Goal: Obtain resource: Download file/media

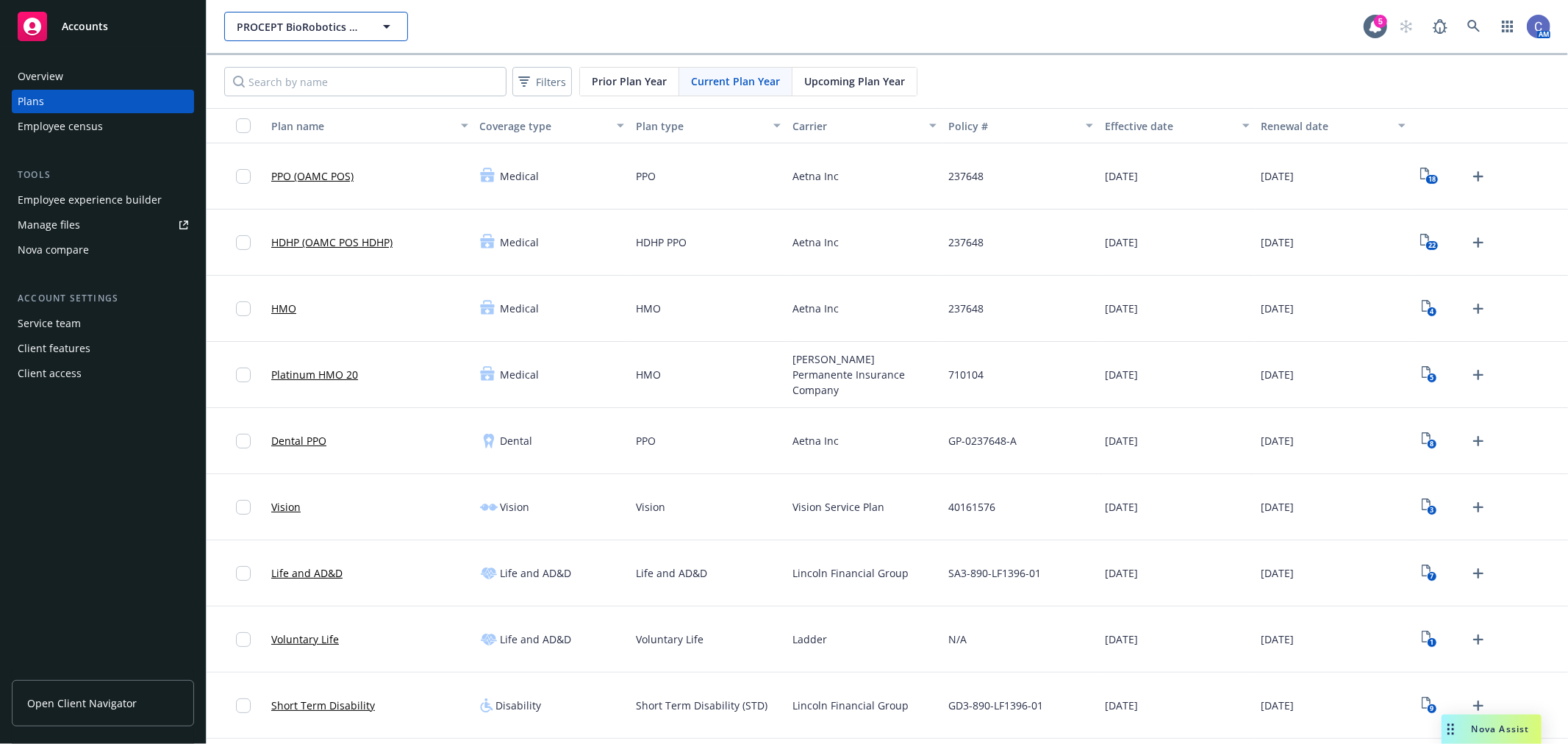
click at [296, 11] on button "PROCEPT BioRobotics Corporation" at bounding box center [316, 26] width 184 height 29
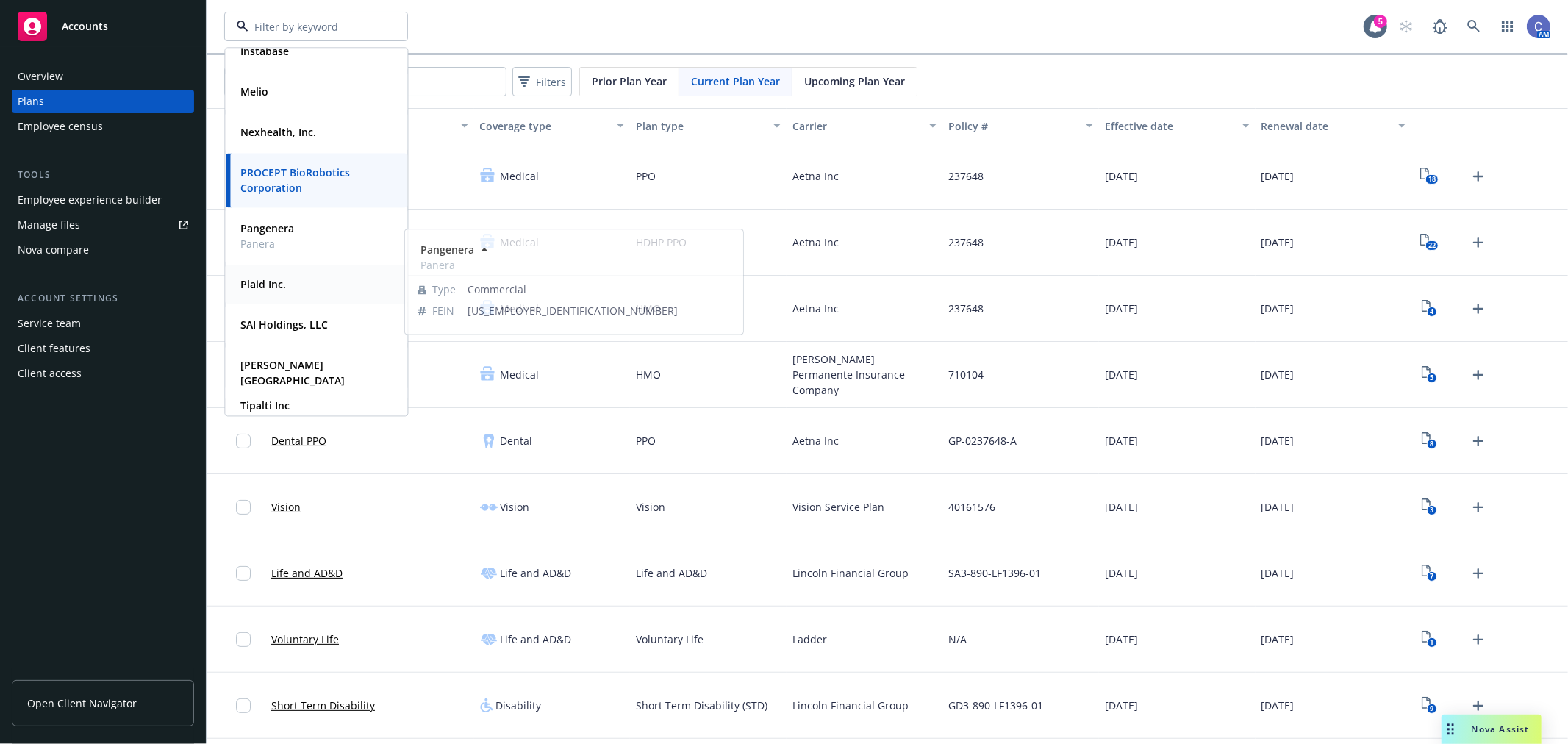
scroll to position [300, 0]
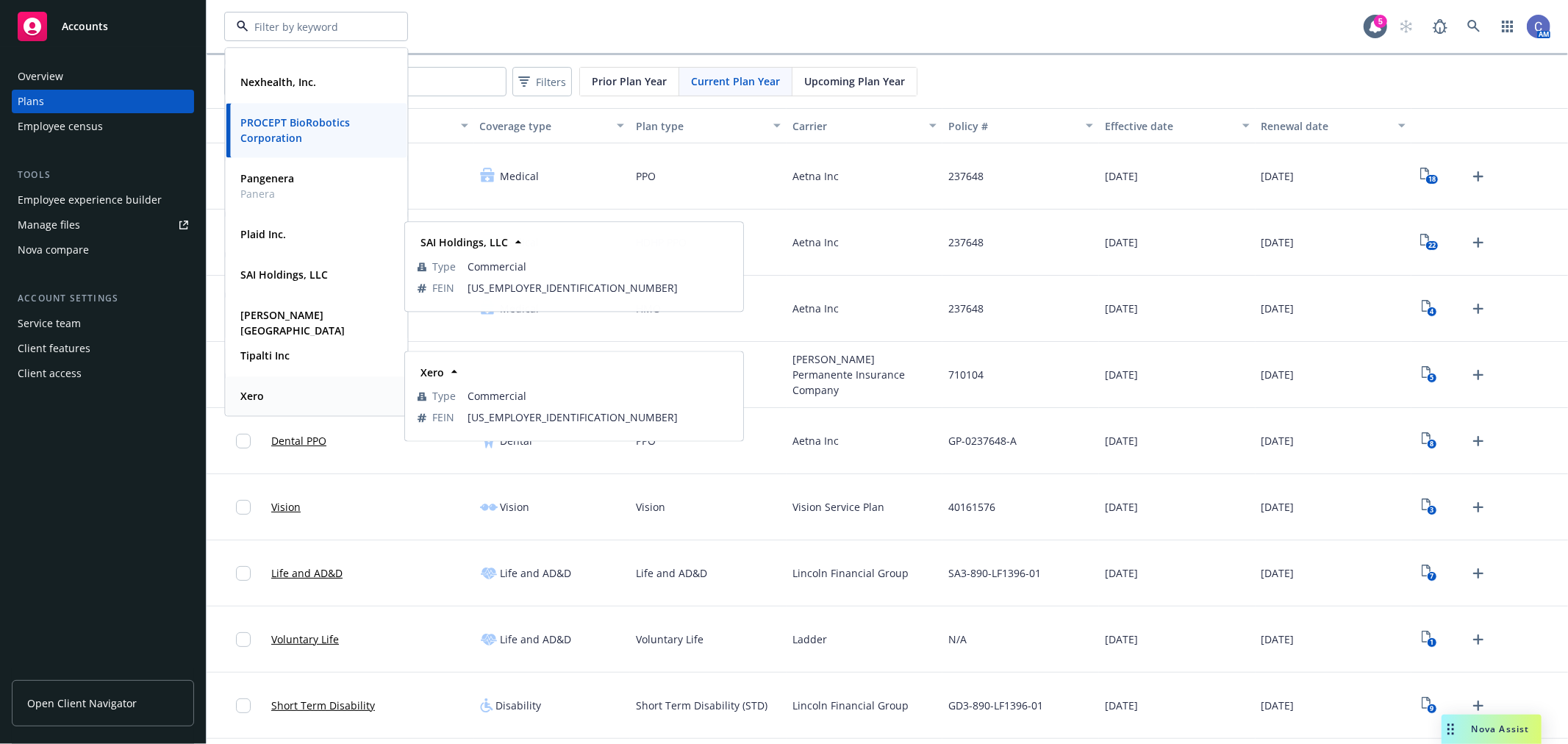
click at [266, 395] on div "Xero" at bounding box center [250, 396] width 32 height 21
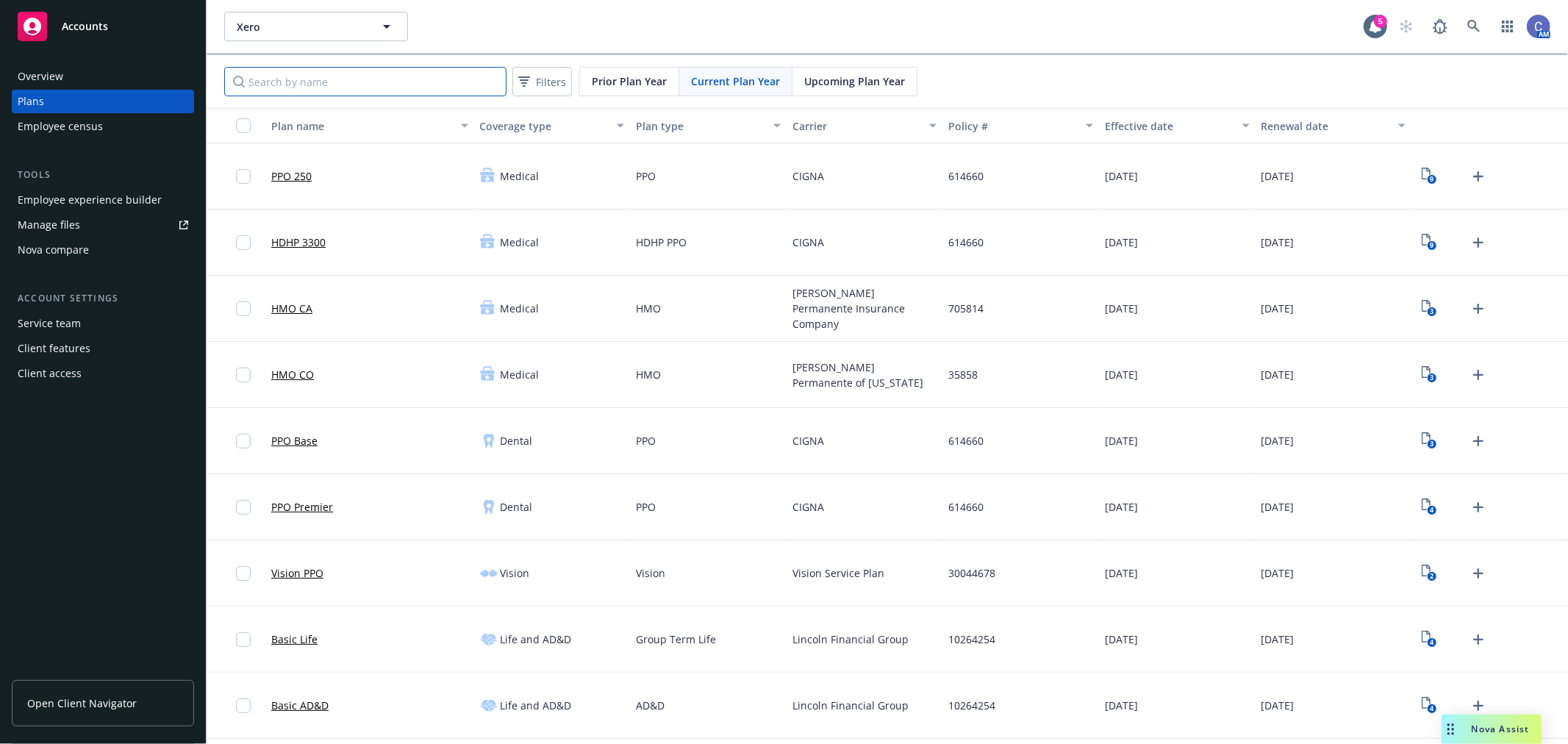
click at [355, 85] on input "Search by name" at bounding box center [365, 81] width 283 height 29
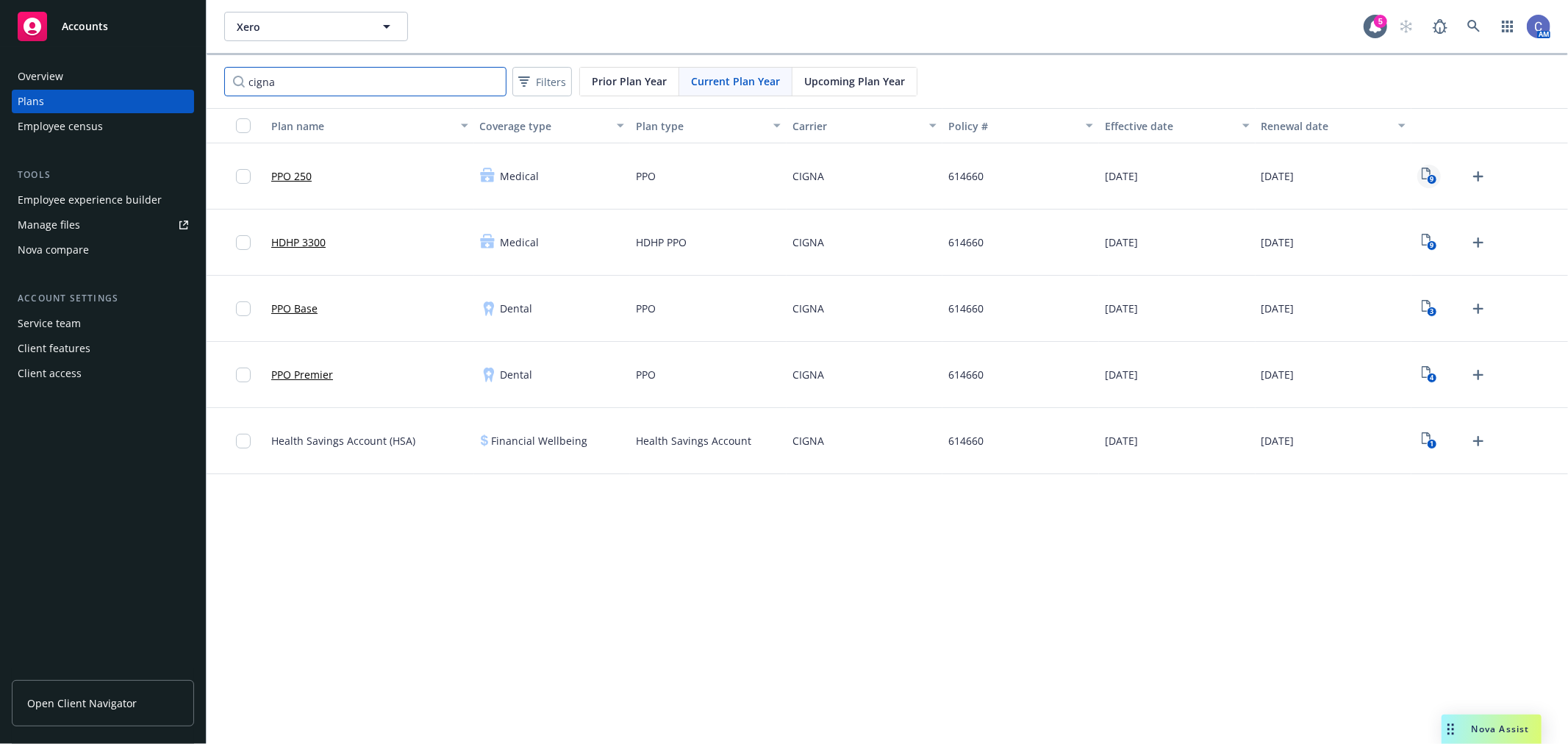
type input "cigna"
click at [1429, 178] on rect "View Plan Documents" at bounding box center [1432, 180] width 9 height 9
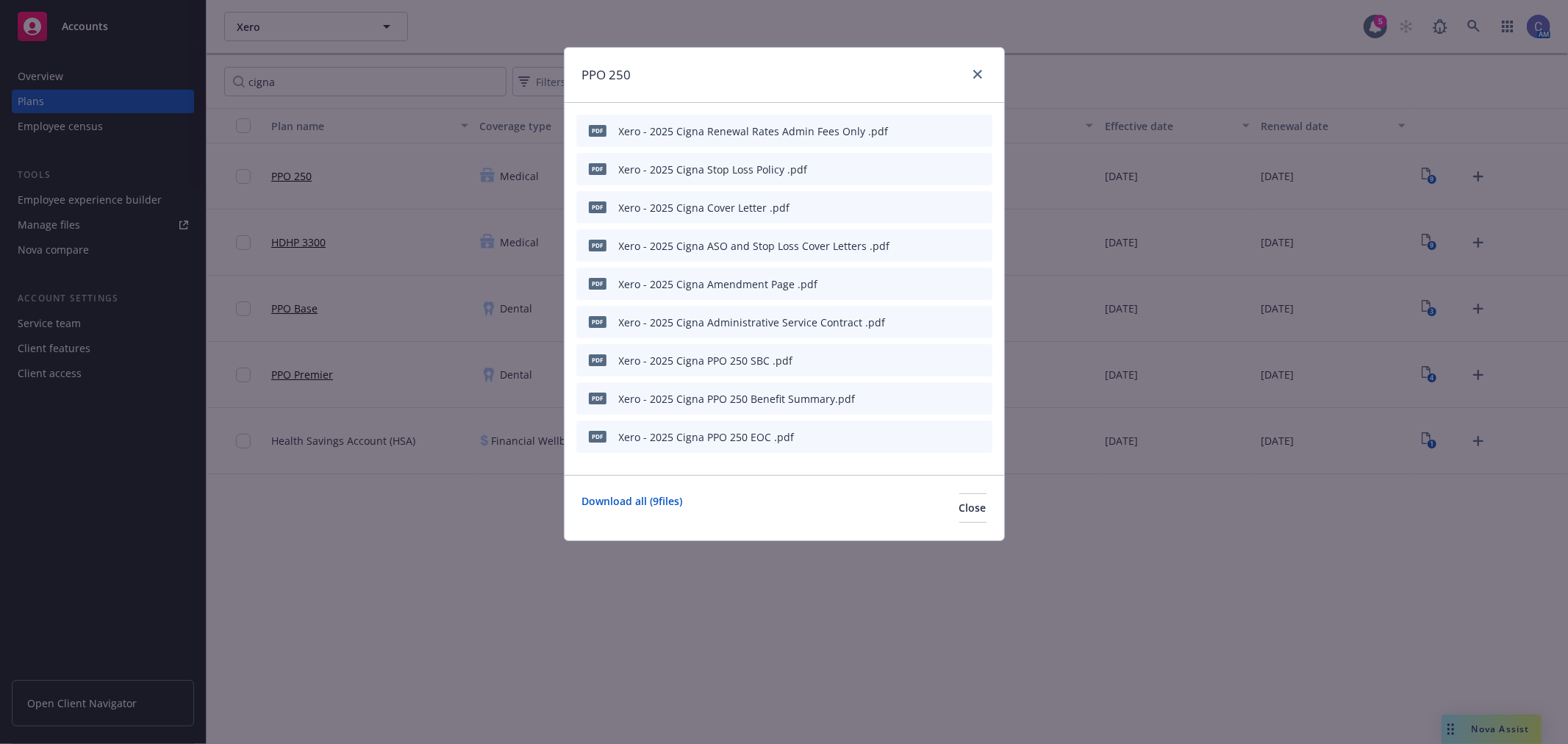
click at [956, 435] on icon "preview file" at bounding box center [955, 436] width 13 height 10
click at [959, 507] on span "Close" at bounding box center [973, 507] width 28 height 14
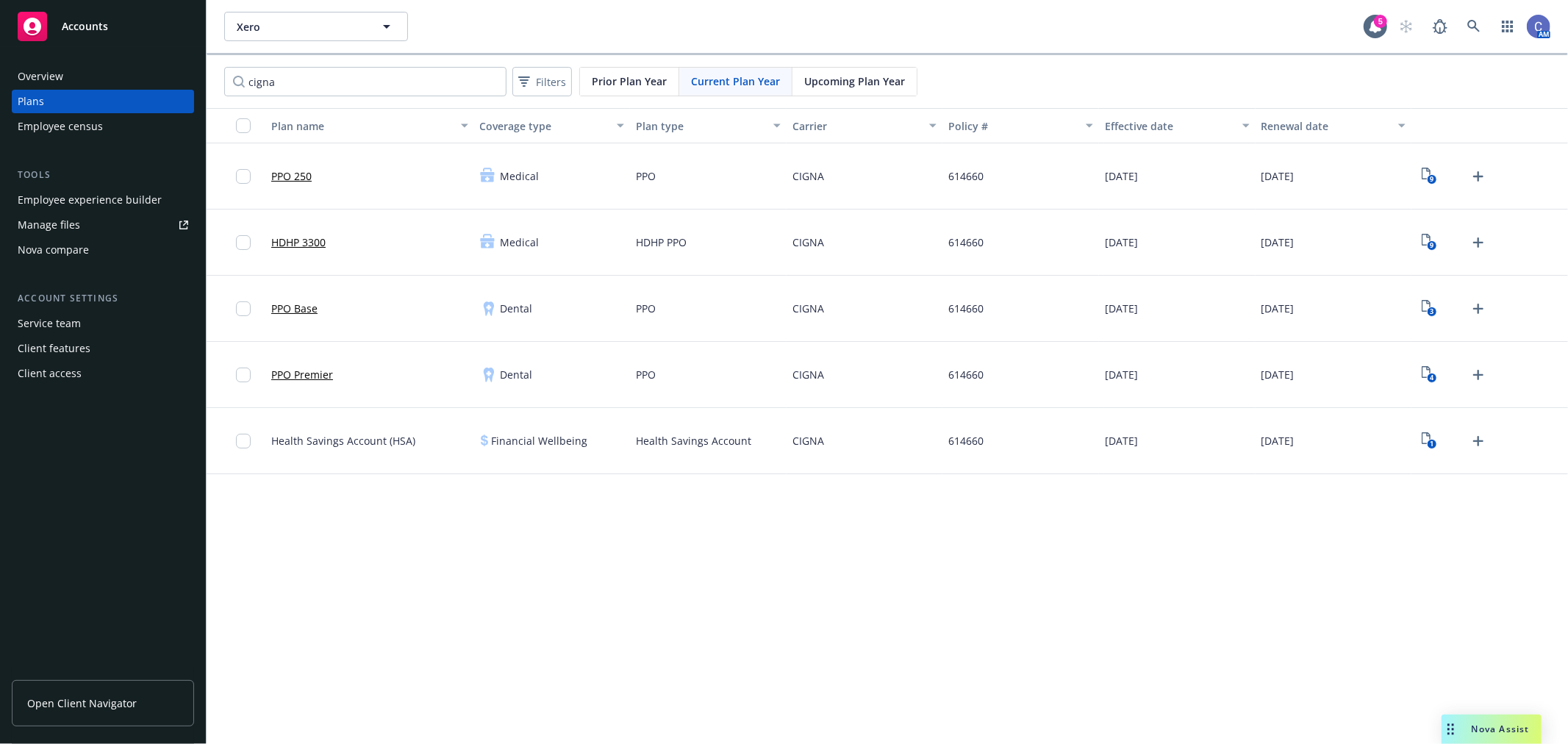
click at [82, 707] on span "Open Client Navigator" at bounding box center [82, 703] width 109 height 15
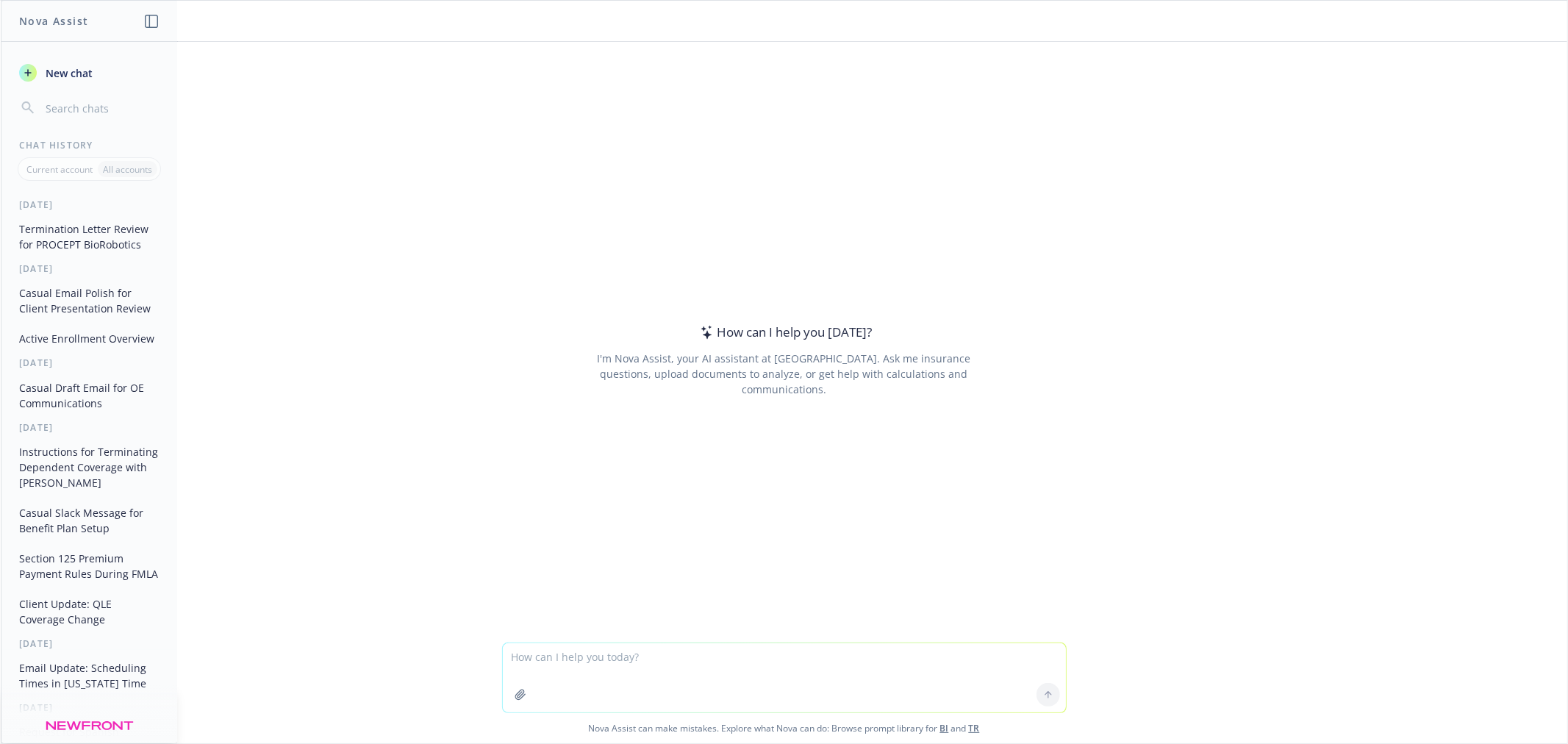
click at [80, 162] on div "Current account" at bounding box center [60, 168] width 77 height 16
click at [86, 107] on input "button" at bounding box center [101, 108] width 117 height 21
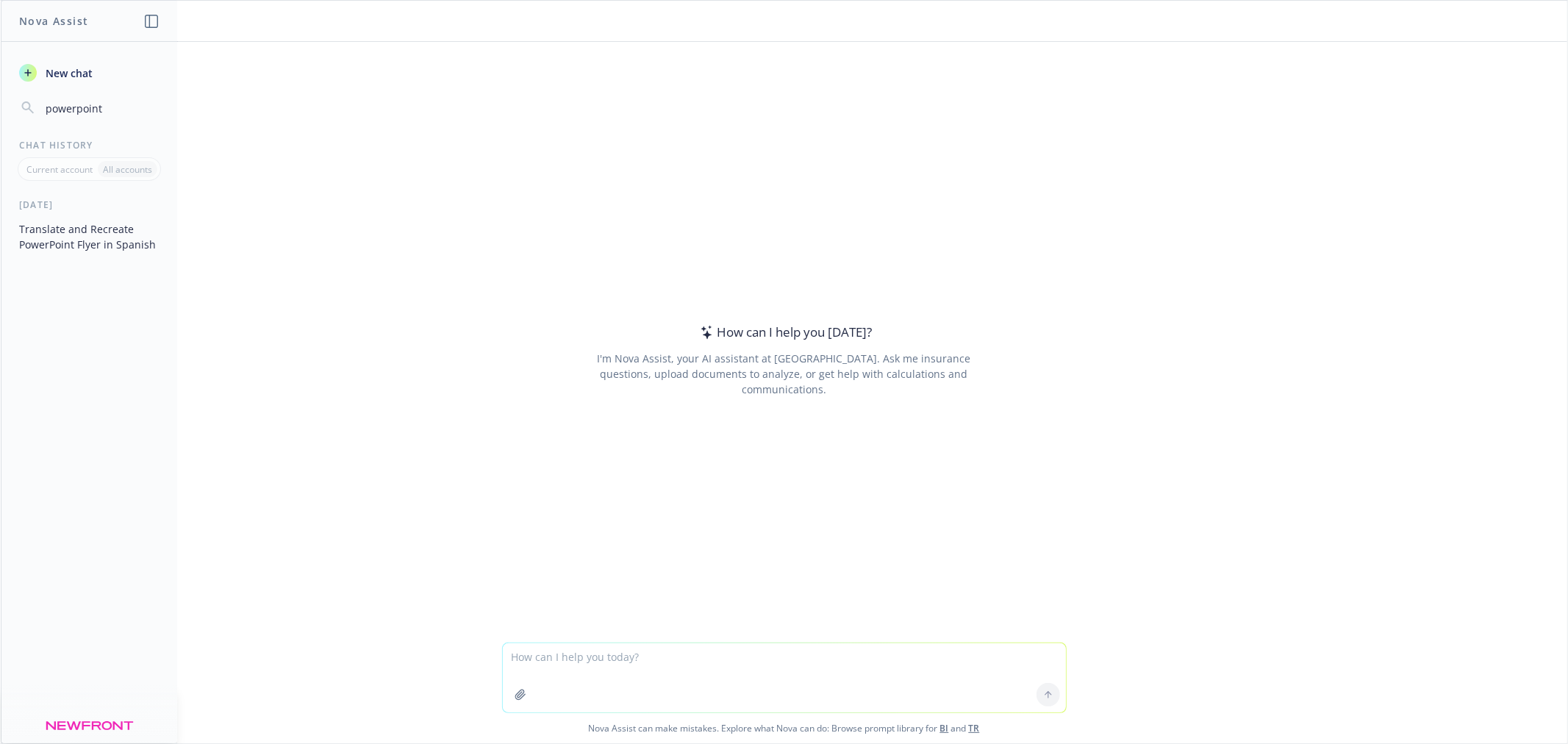
click at [75, 244] on button "Translate and Recreate PowerPoint Flyer in Spanish" at bounding box center [89, 237] width 152 height 40
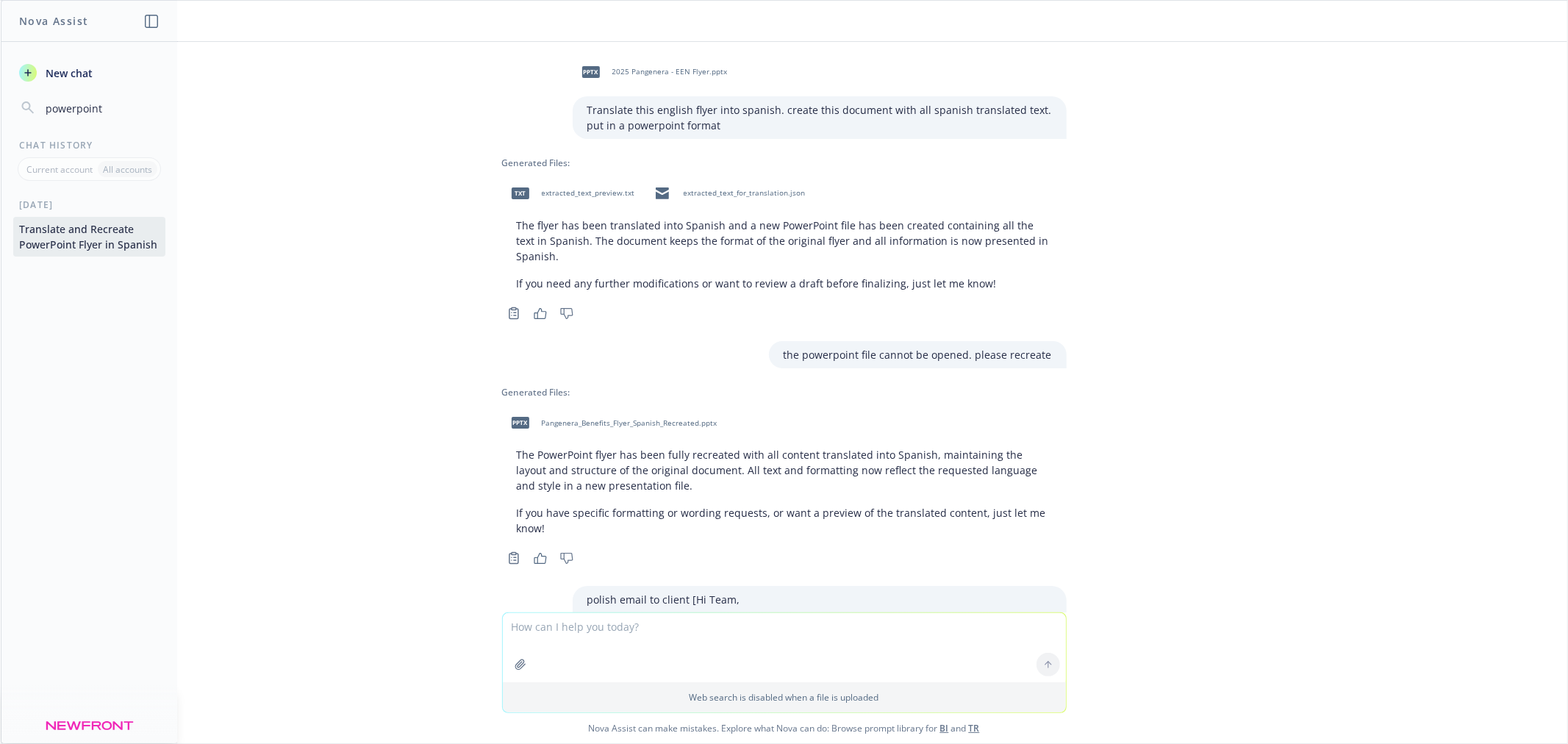
click at [668, 418] on span "Pangenera_Benefits_Flyer_Spanish_Recreated.pptx" at bounding box center [629, 423] width 175 height 9
click at [577, 185] on div "txt extracted_text_preview.txt" at bounding box center [570, 194] width 136 height 37
click at [89, 157] on div "Current account All accounts" at bounding box center [89, 168] width 143 height 24
click at [64, 105] on input "powerpoint" at bounding box center [101, 108] width 117 height 21
drag, startPoint x: 109, startPoint y: 106, endPoint x: 6, endPoint y: 75, distance: 107.6
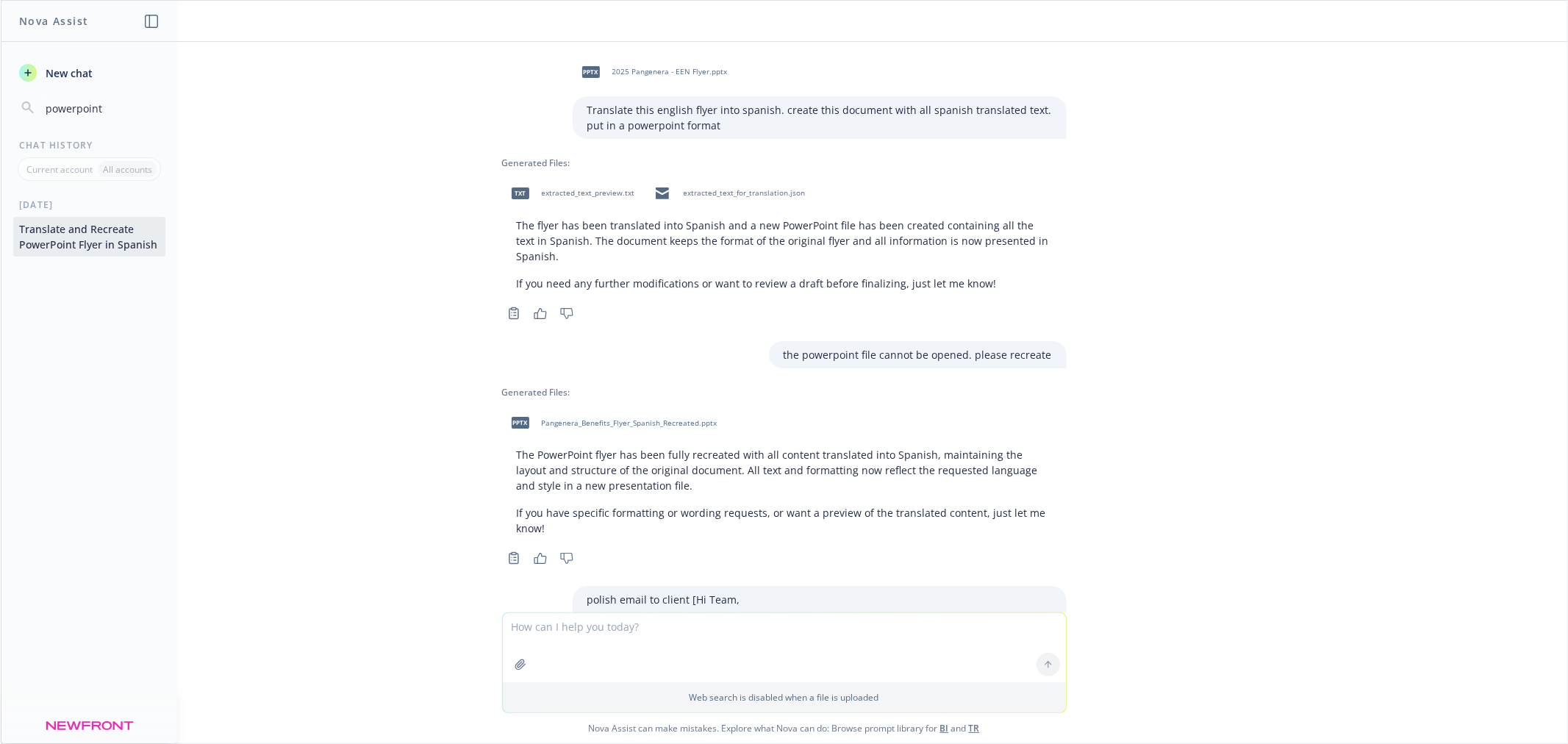
click at [4, 73] on div "New chat powerpoint" at bounding box center [89, 90] width 175 height 62
click at [74, 222] on button "Casual Email Polish for Client Presentation Review" at bounding box center [89, 237] width 152 height 40
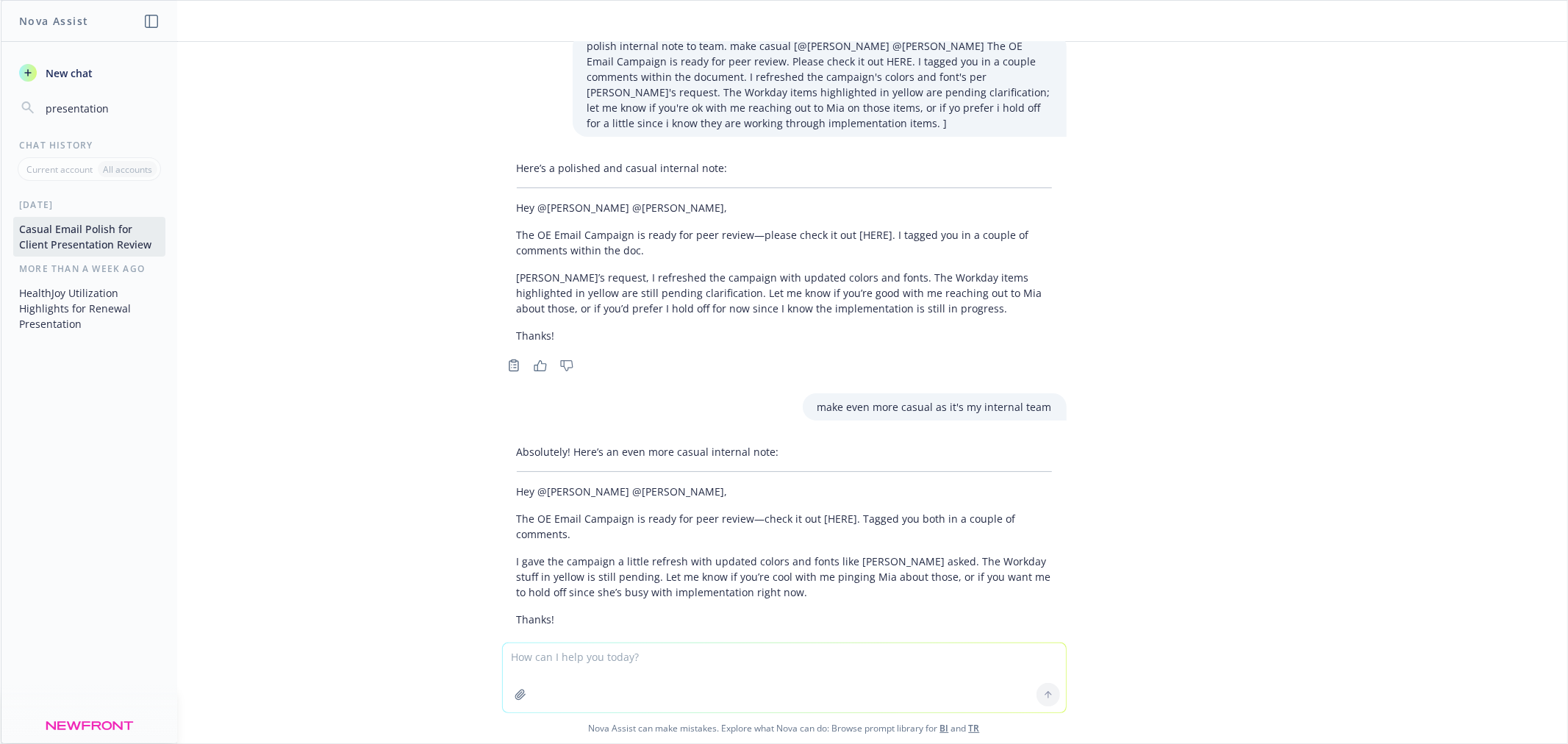
scroll to position [4730, 0]
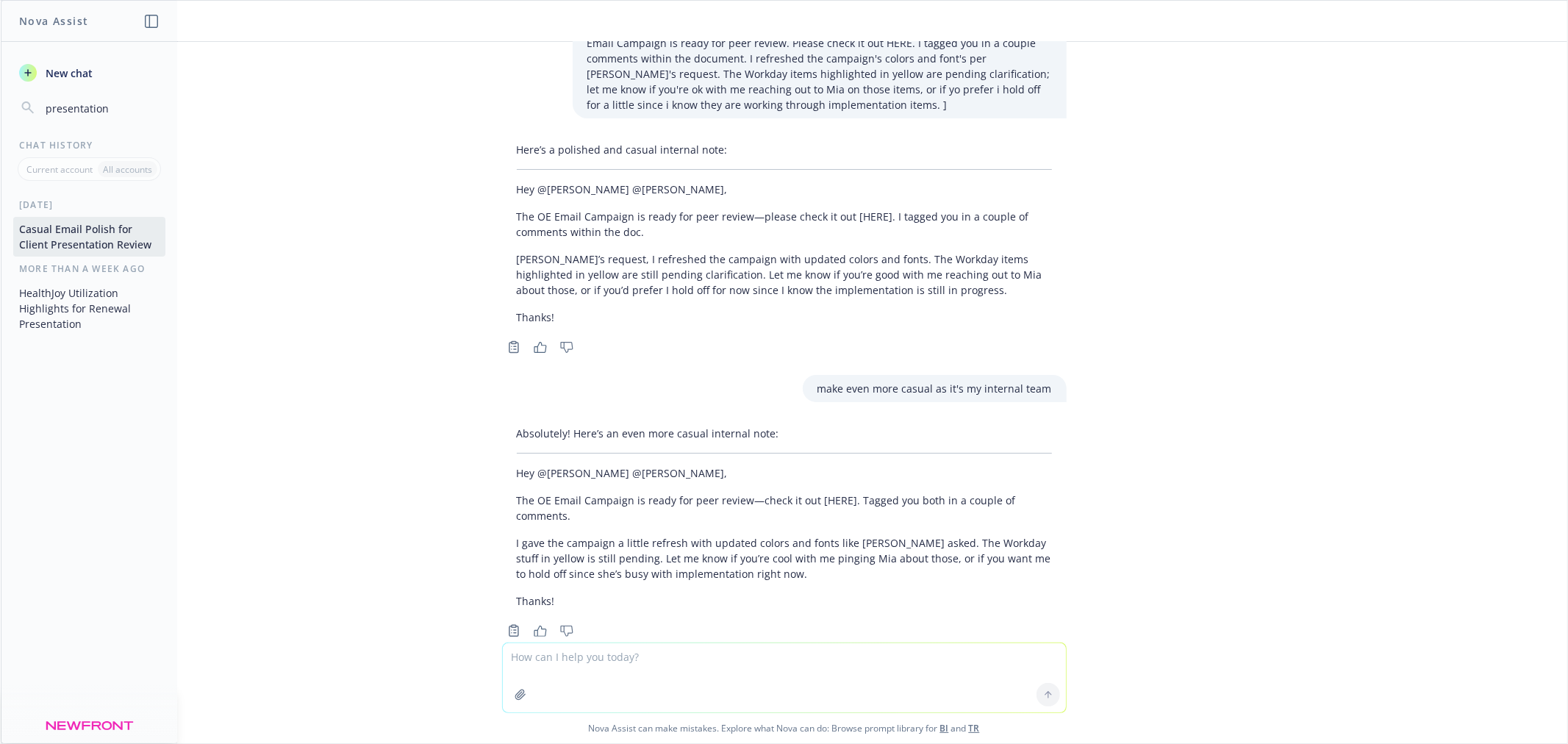
click at [57, 307] on button "HealthJoy Utilization Highlights for Renewal Presentation" at bounding box center [89, 308] width 152 height 55
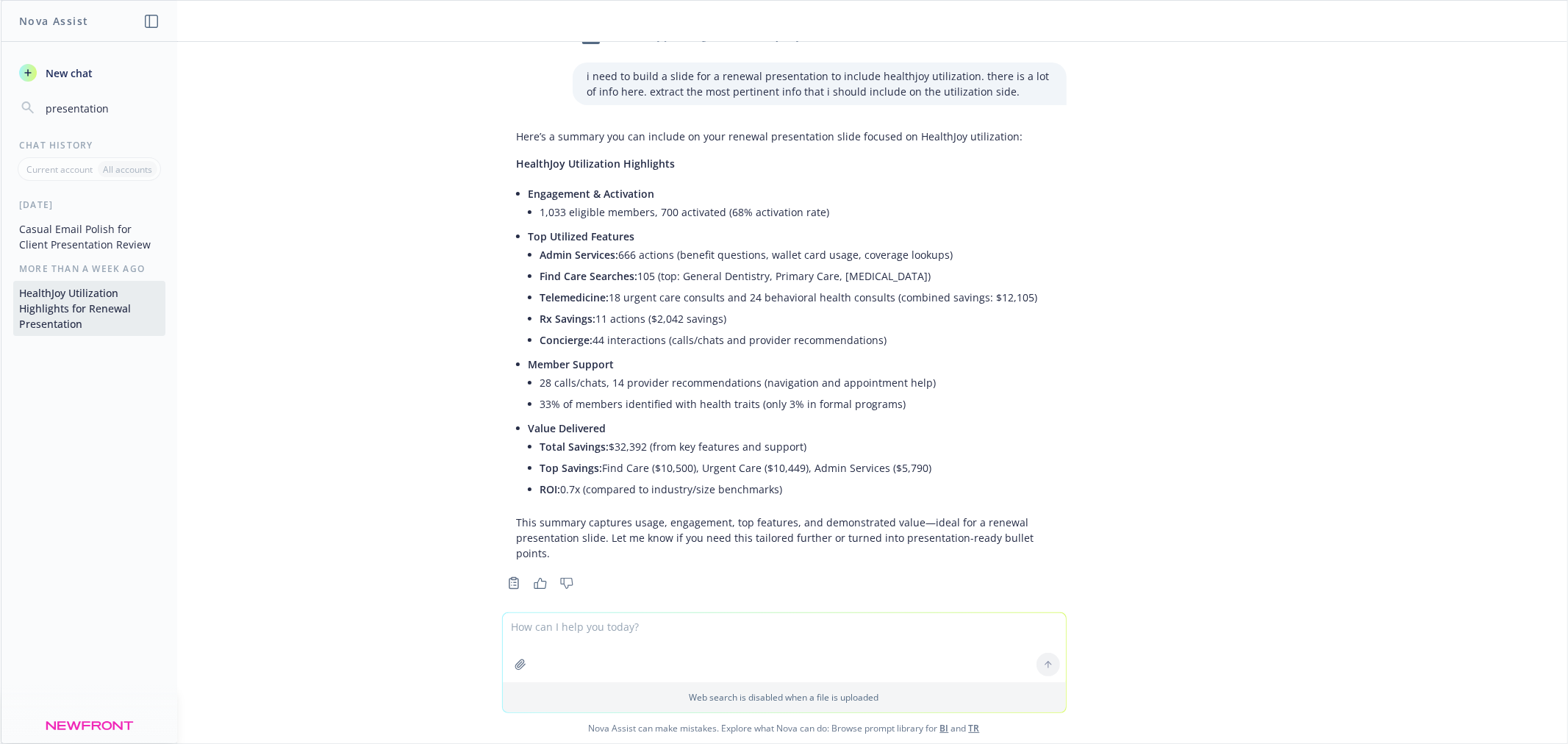
scroll to position [0, 0]
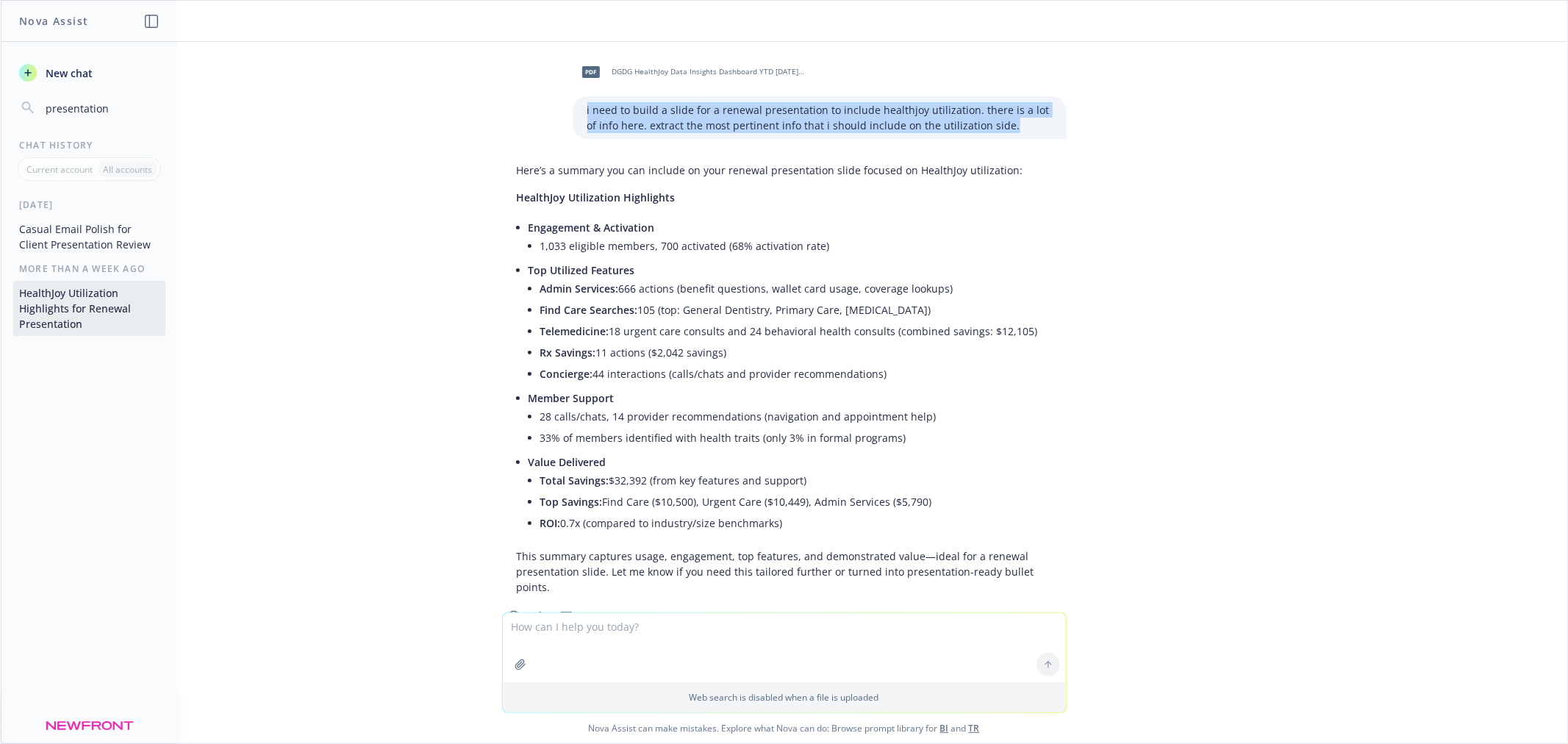
drag, startPoint x: 987, startPoint y: 132, endPoint x: 564, endPoint y: 116, distance: 423.3
click at [573, 116] on div "i need to build a slide for a renewal presentation to include healthjoy utiliza…" at bounding box center [819, 118] width 494 height 43
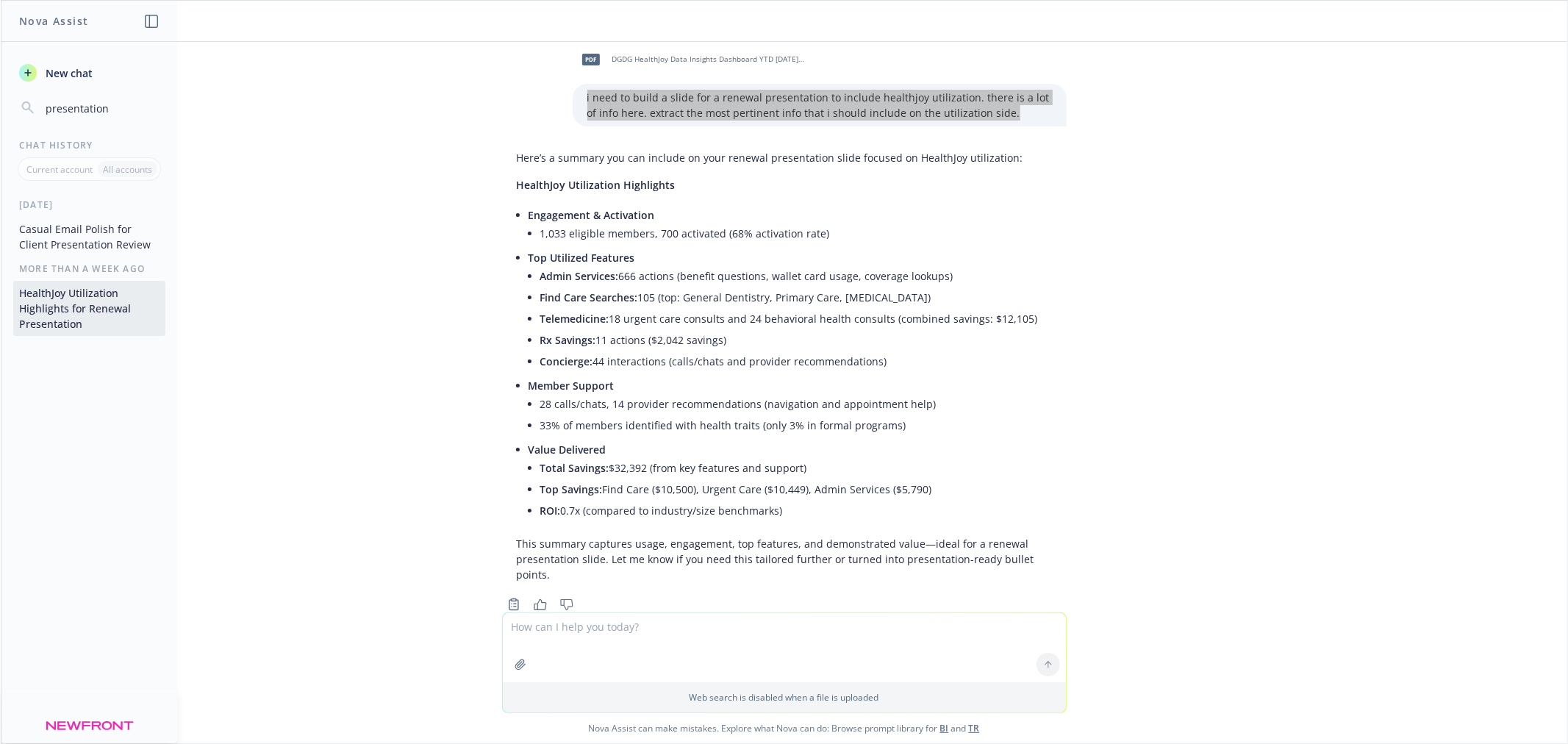
scroll to position [34, 0]
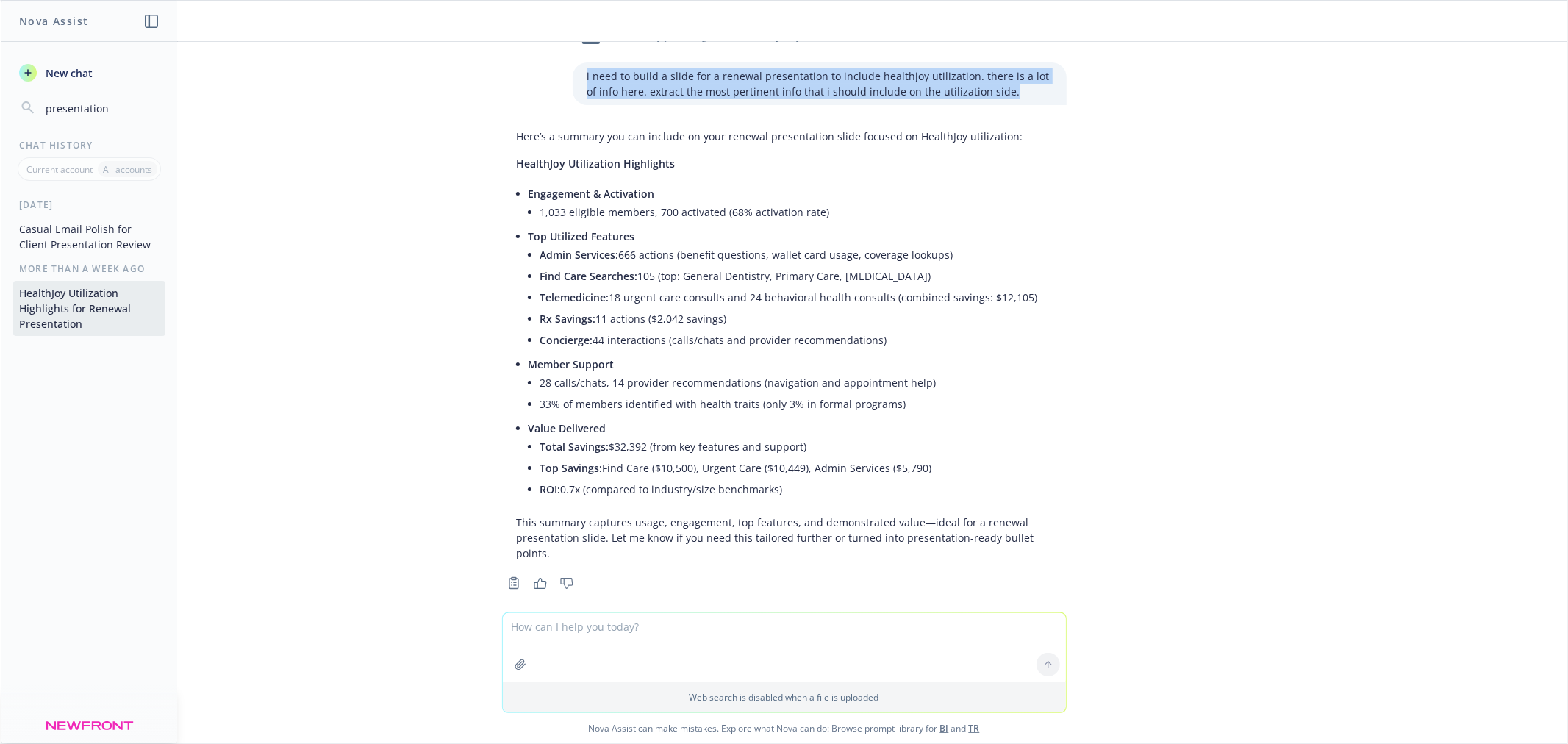
click at [84, 113] on input "presentation" at bounding box center [101, 108] width 117 height 21
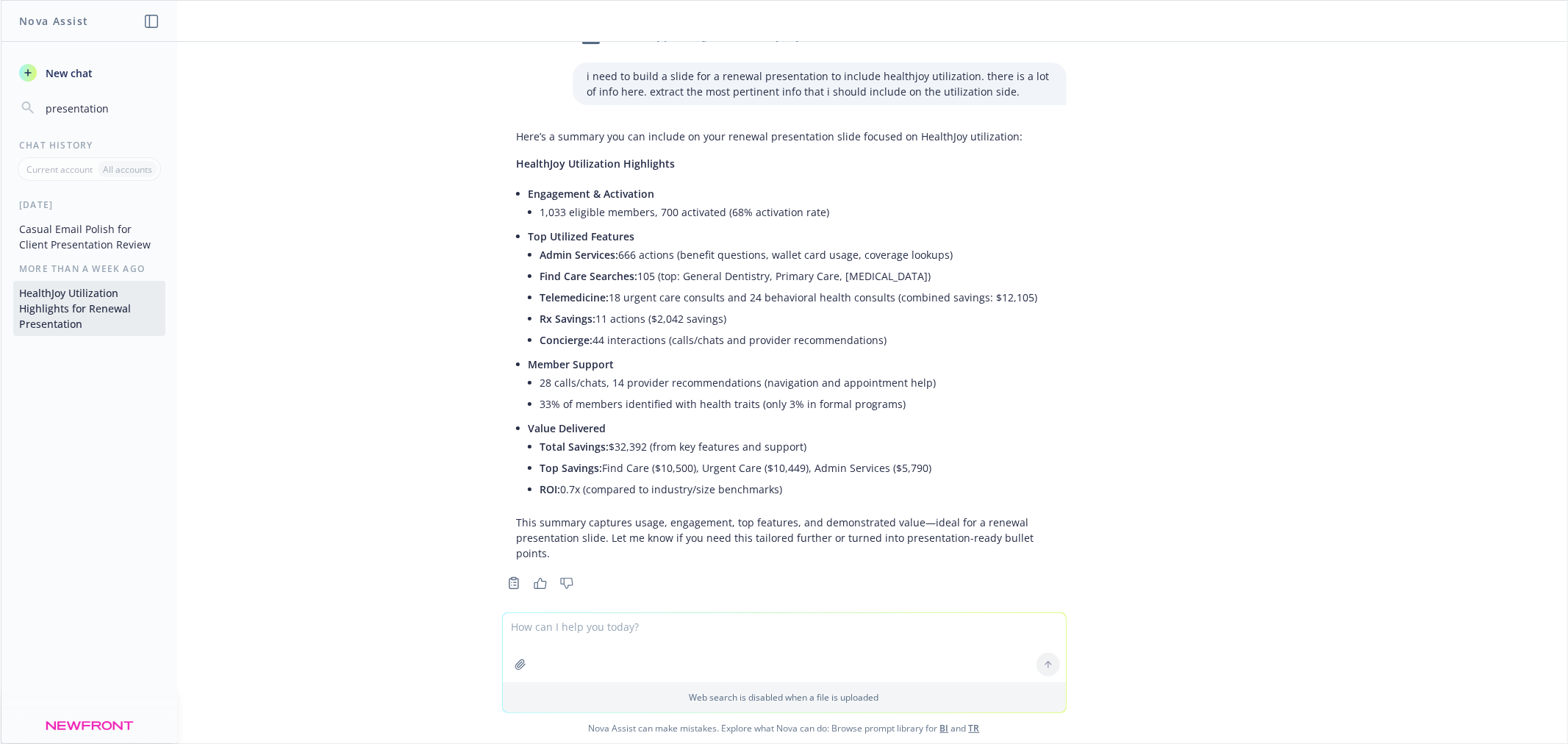
drag, startPoint x: 116, startPoint y: 113, endPoint x: 0, endPoint y: 100, distance: 116.7
click at [0, 100] on div "Nova Assist New chat presentation Chat History Current account All accounts [DA…" at bounding box center [784, 372] width 1568 height 744
drag, startPoint x: 77, startPoint y: 100, endPoint x: 0, endPoint y: 78, distance: 80.1
click at [0, 78] on div "Nova Assist New chat create Chat History Current account All accounts [DATE] Tr…" at bounding box center [784, 372] width 1568 height 744
type input "b"
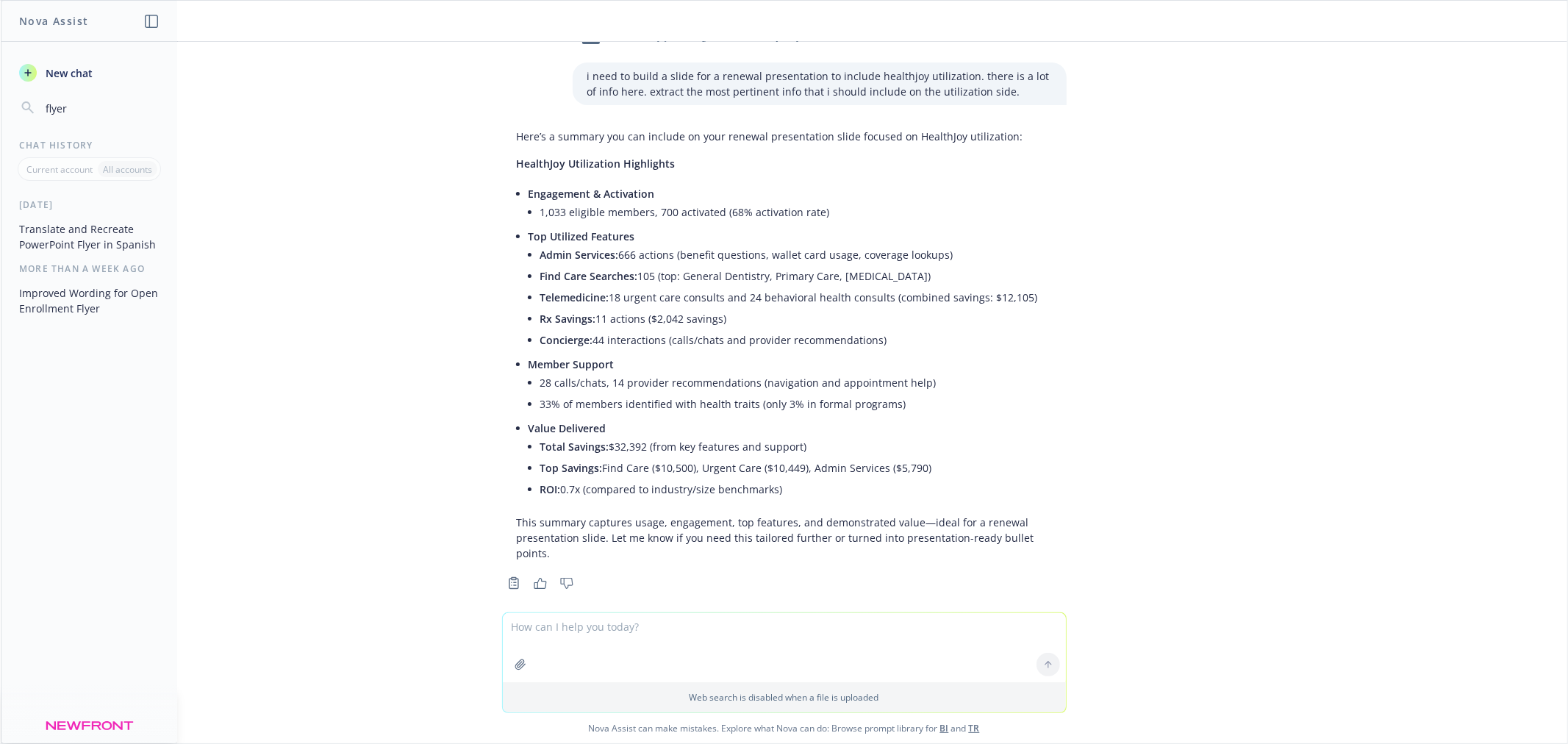
type input "flyer"
click at [86, 305] on button "Improved Wording for Open Enrollment Flyer" at bounding box center [89, 301] width 152 height 40
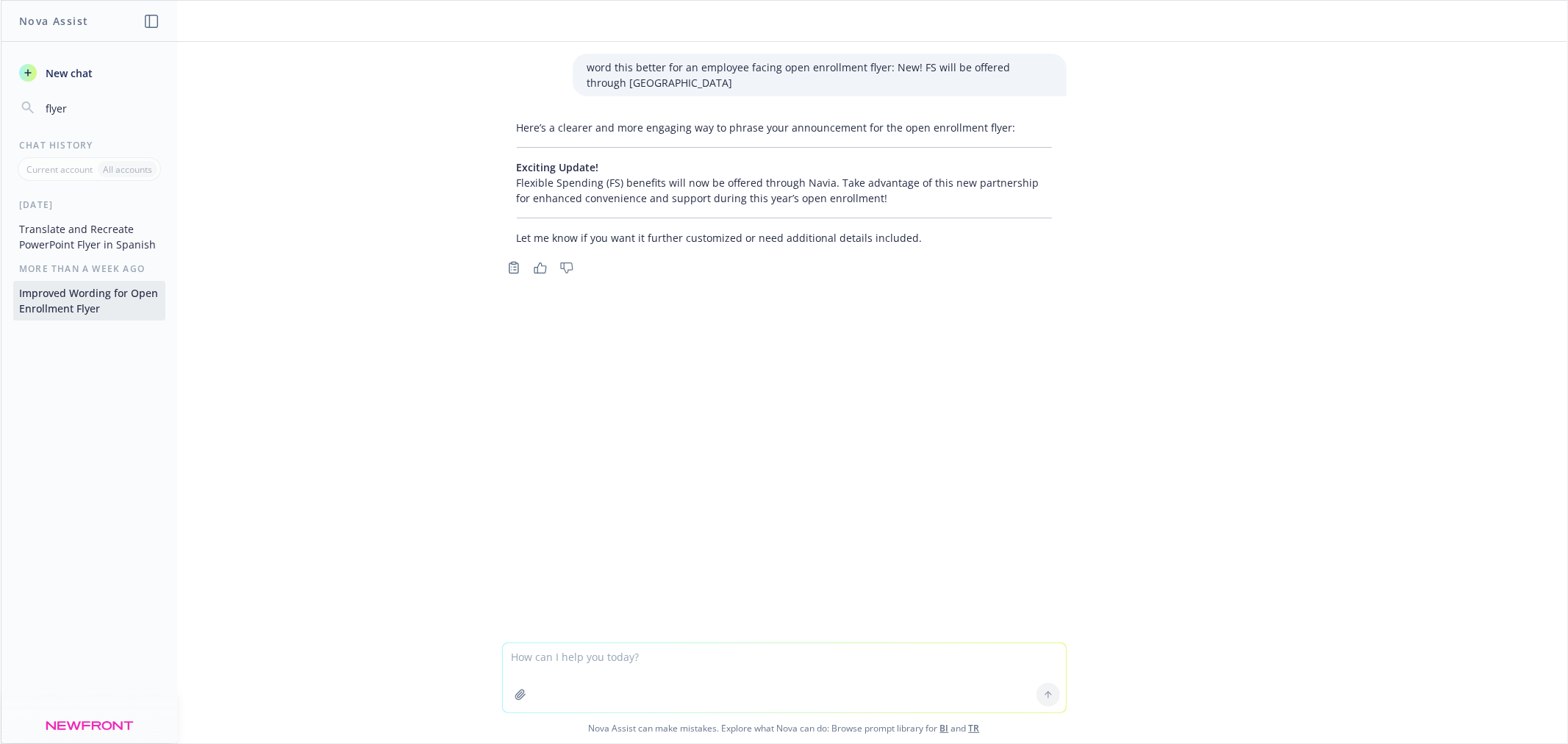
click at [113, 230] on button "Translate and Recreate PowerPoint Flyer in Spanish" at bounding box center [89, 237] width 152 height 40
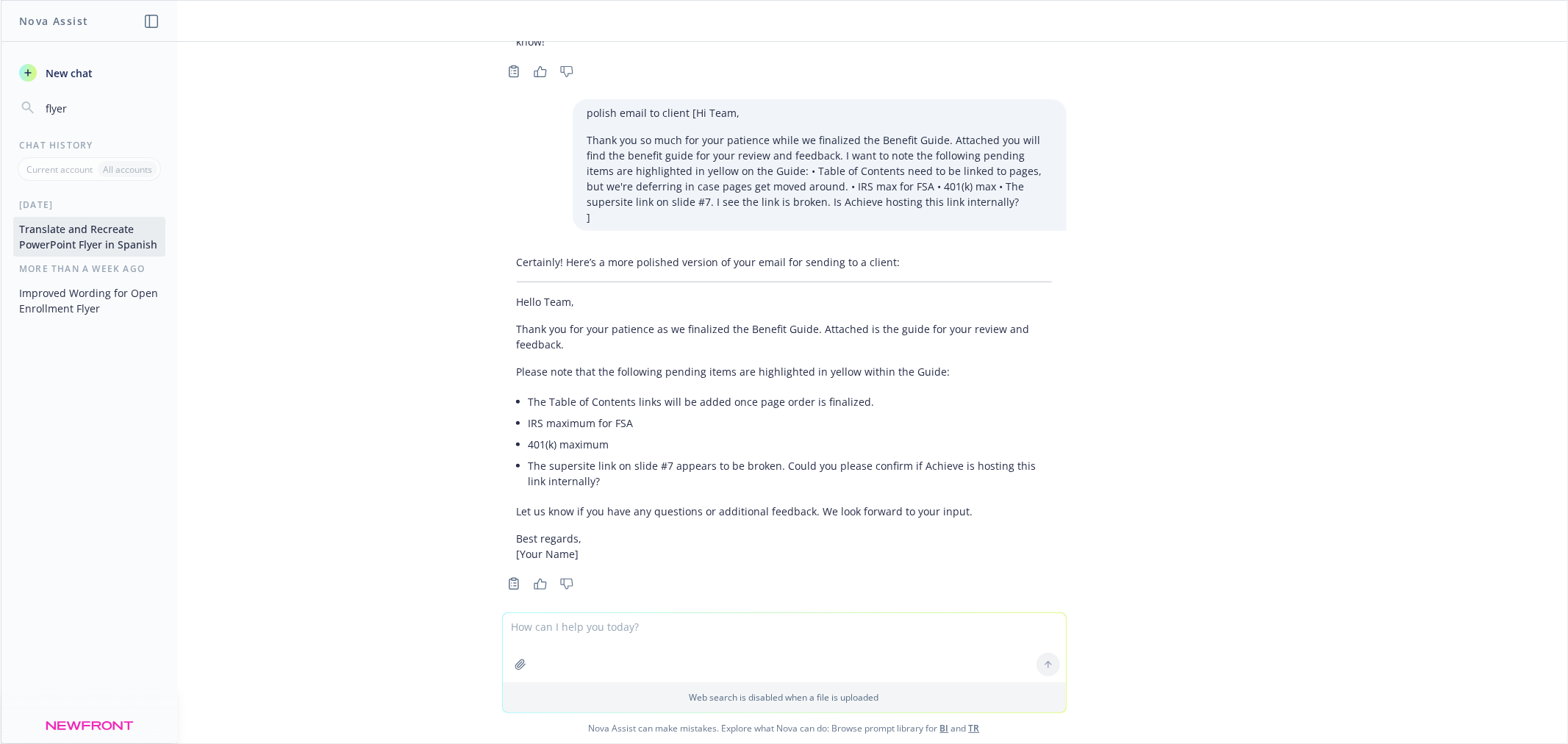
scroll to position [488, 0]
click at [662, 628] on textarea at bounding box center [784, 648] width 563 height 69
type textarea "give m"
click at [134, 80] on button "New chat" at bounding box center [89, 73] width 152 height 27
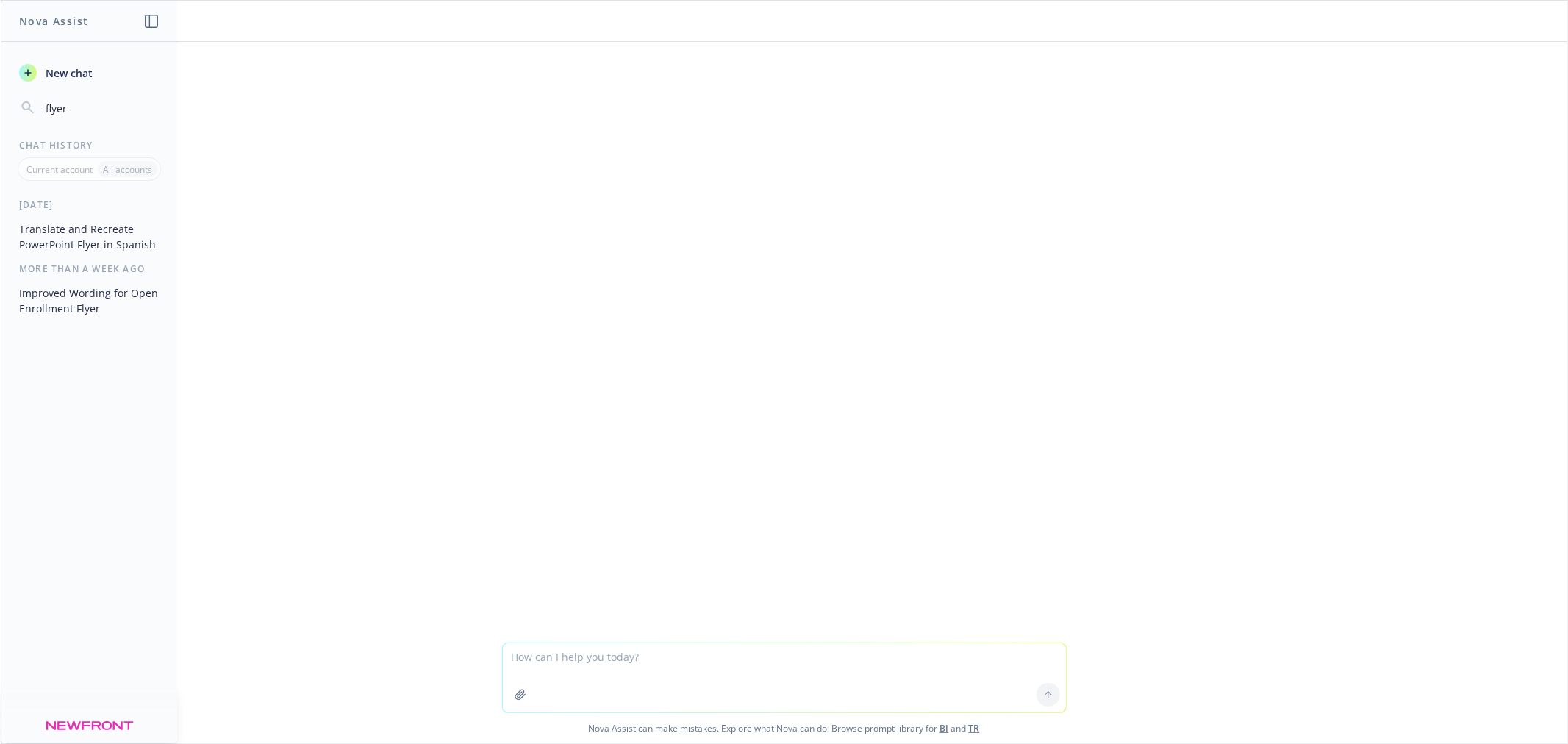
click at [98, 77] on button "New chat" at bounding box center [89, 73] width 152 height 27
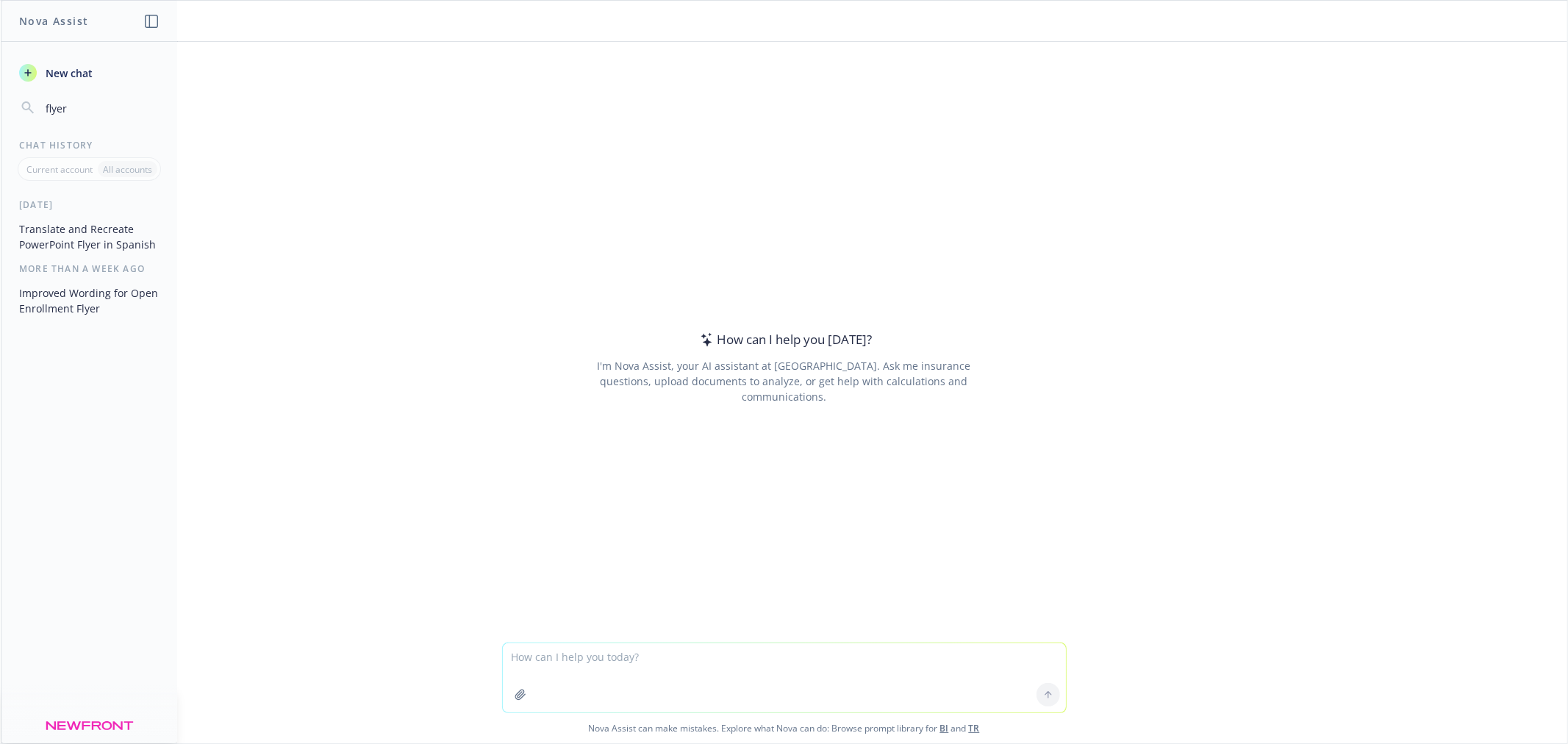
click at [635, 643] on textarea at bounding box center [784, 677] width 563 height 69
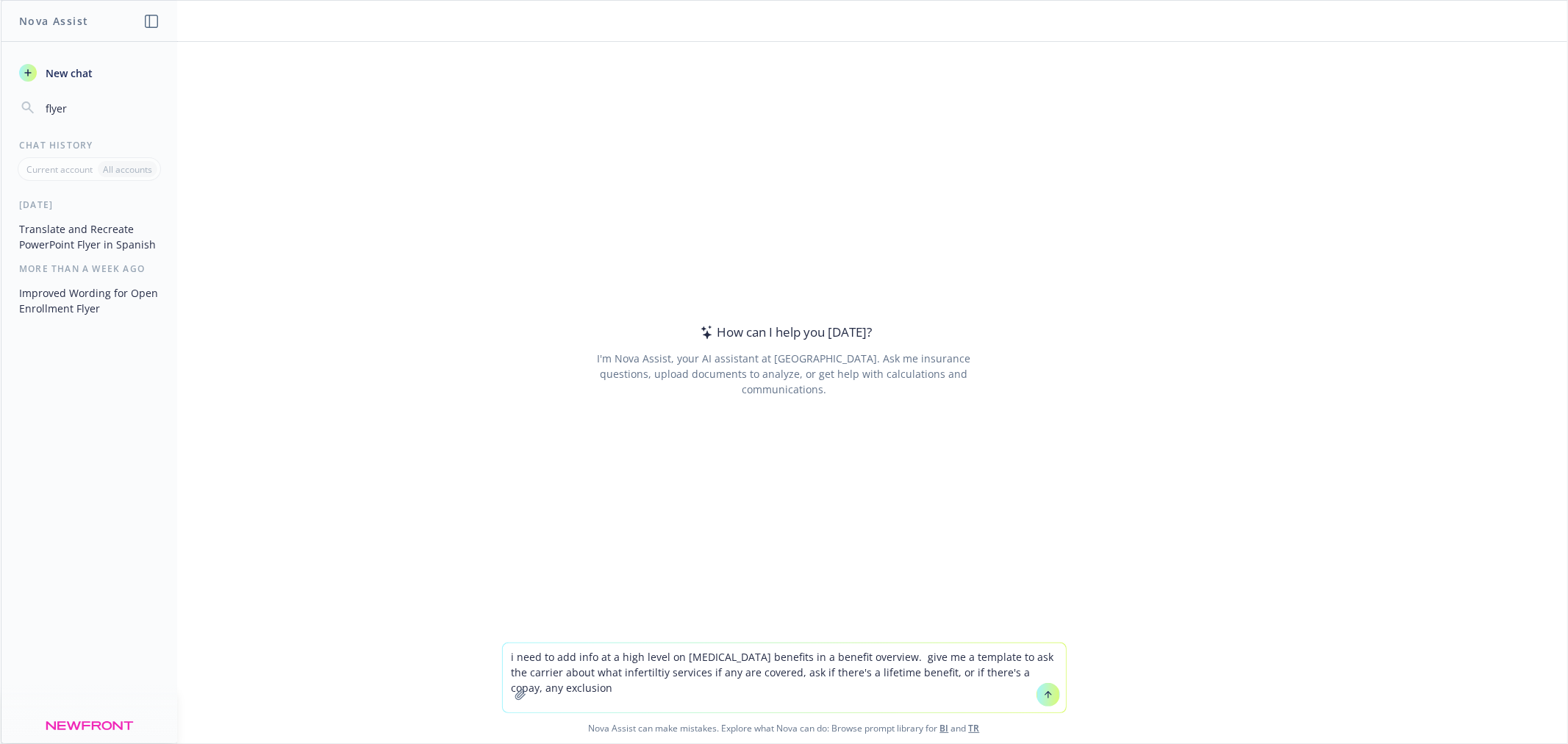
type textarea "i need to add info at a high level on [MEDICAL_DATA] benefits in a benefit over…"
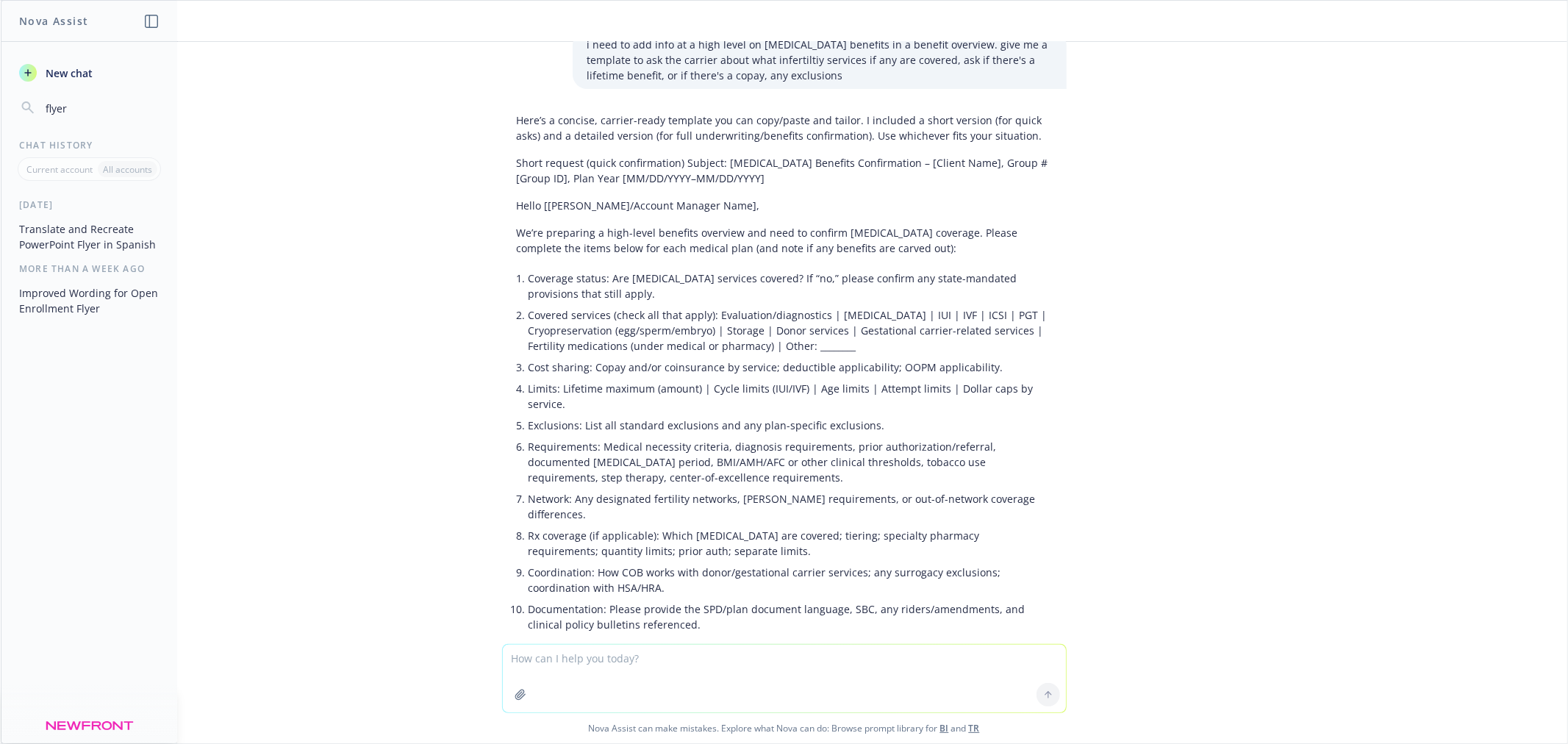
scroll to position [0, 0]
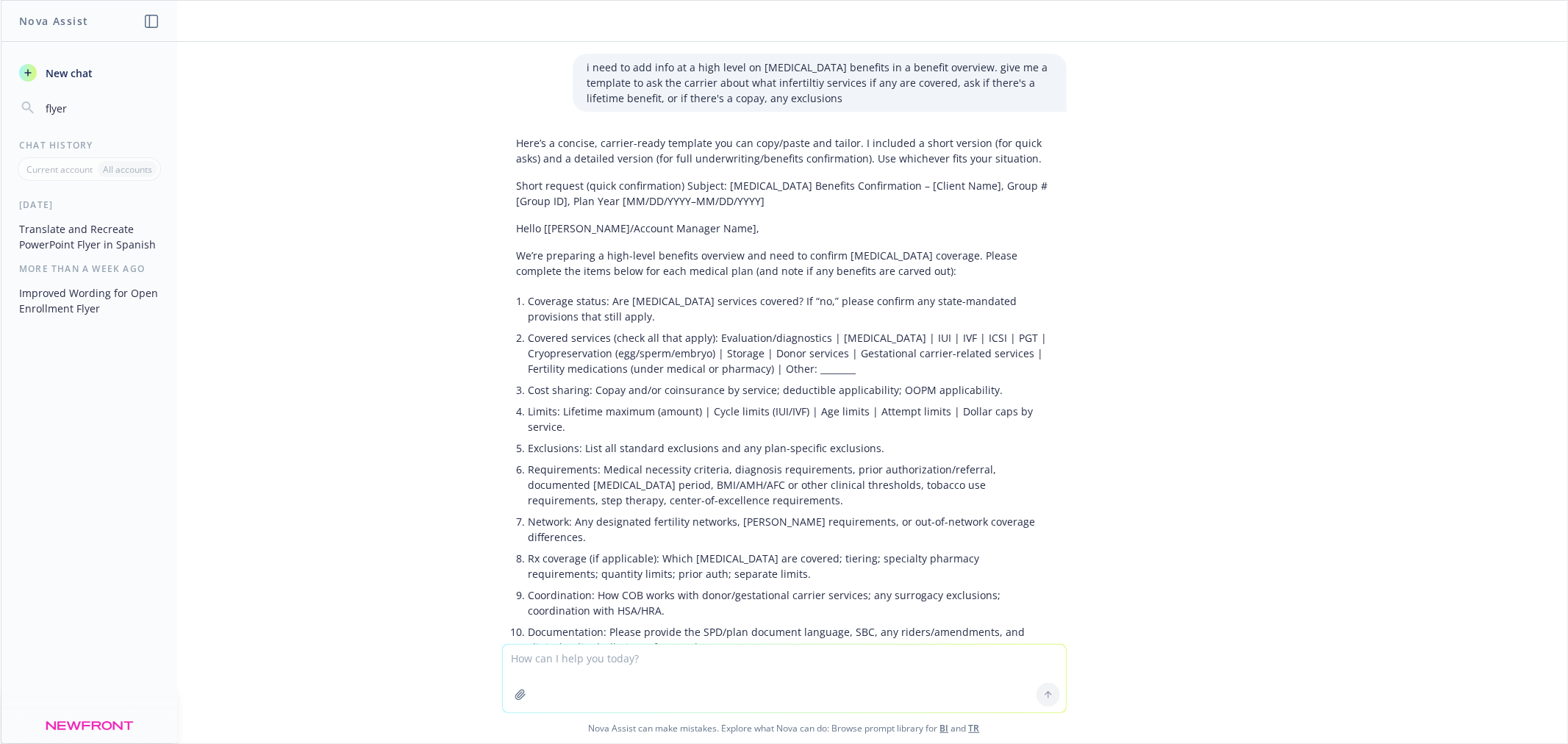
click at [873, 658] on textarea at bounding box center [784, 678] width 563 height 67
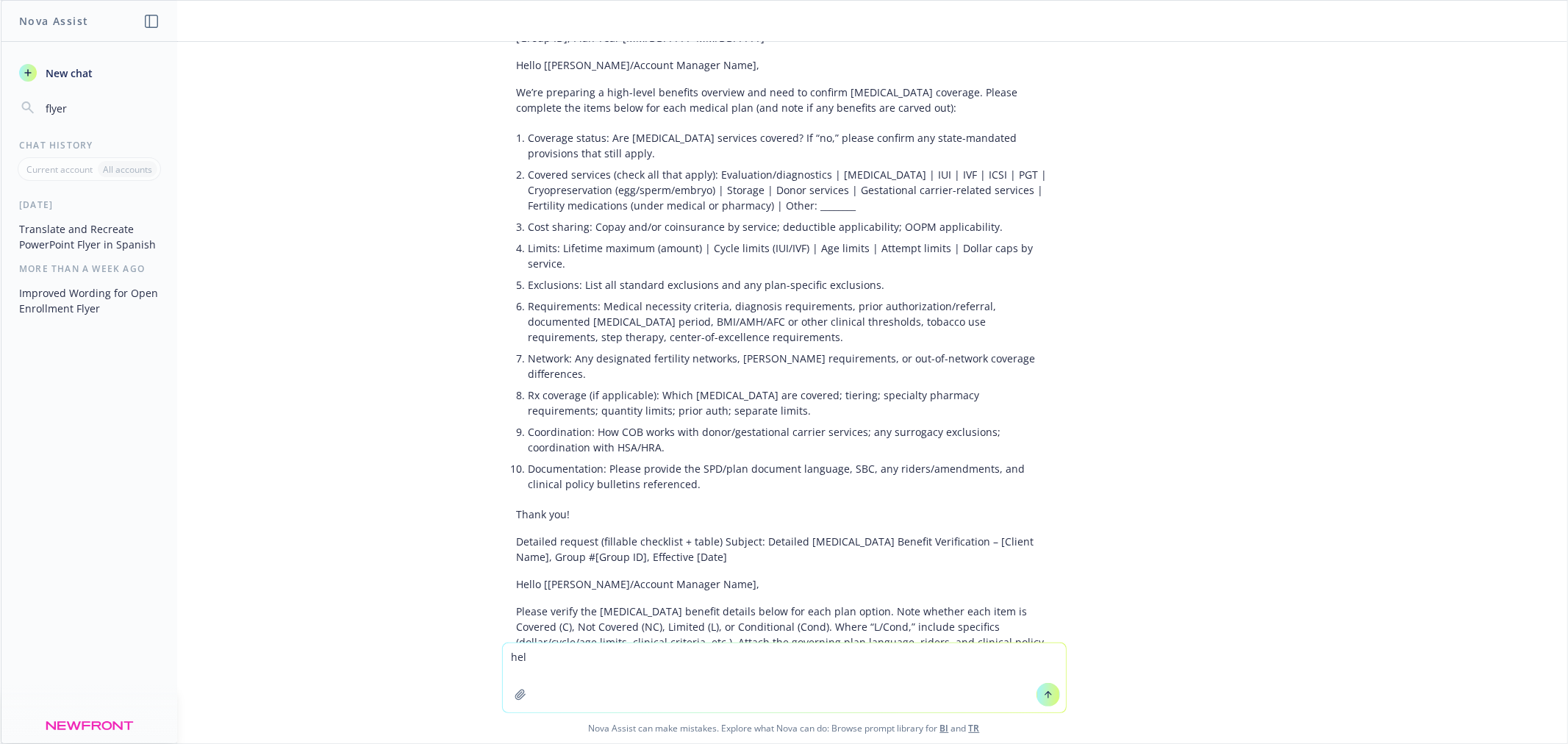
drag, startPoint x: 451, startPoint y: 664, endPoint x: 349, endPoint y: 652, distance: 102.7
click at [349, 652] on div "hel Nova Assist can make mistakes. Explore what Nova can do: Browse prompt libr…" at bounding box center [784, 693] width 1566 height 101
type textarea "needs to be more concise becaue the benefit overview is very short. we just nee…"
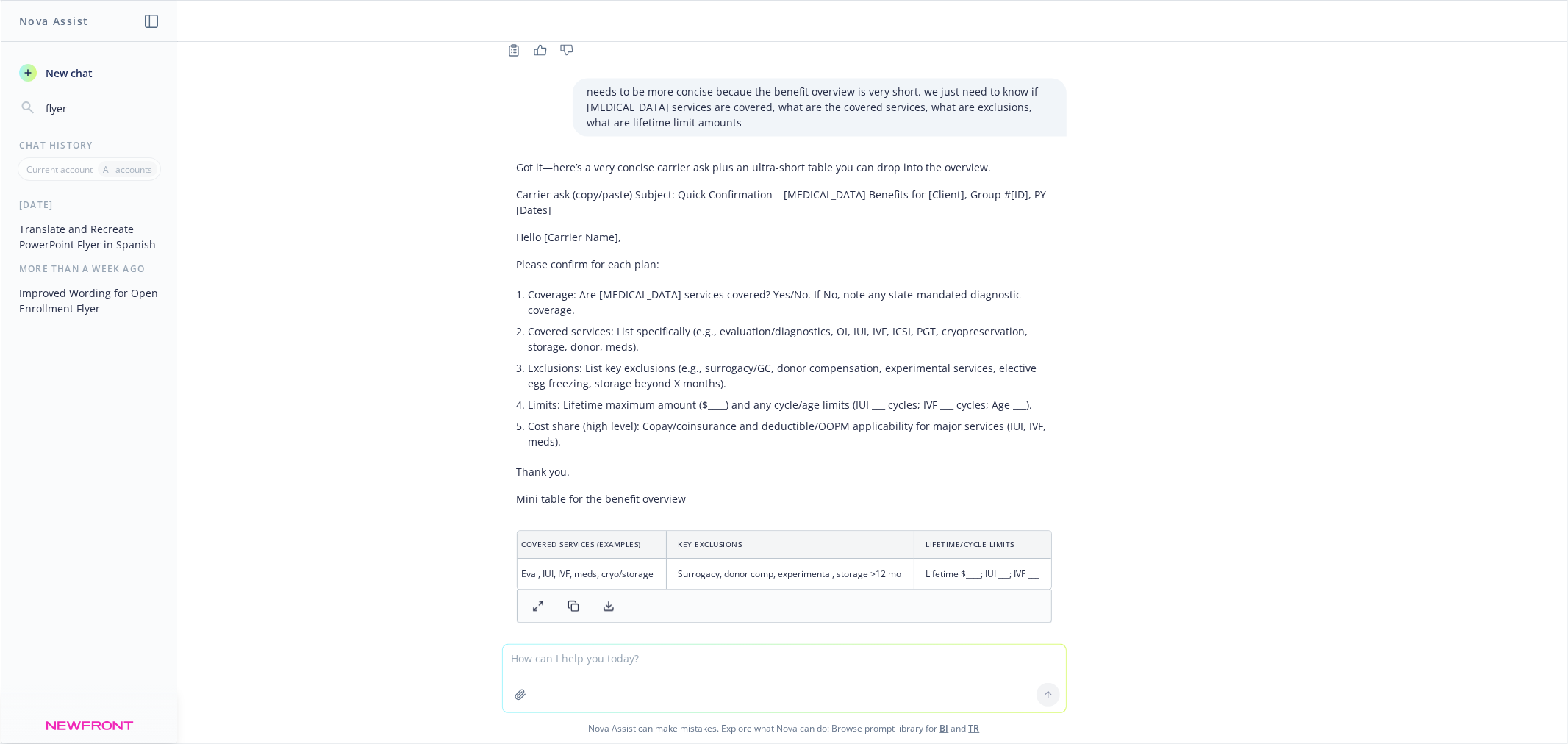
scroll to position [0, 0]
click at [629, 656] on textarea at bounding box center [784, 678] width 563 height 67
